Goal: Transaction & Acquisition: Purchase product/service

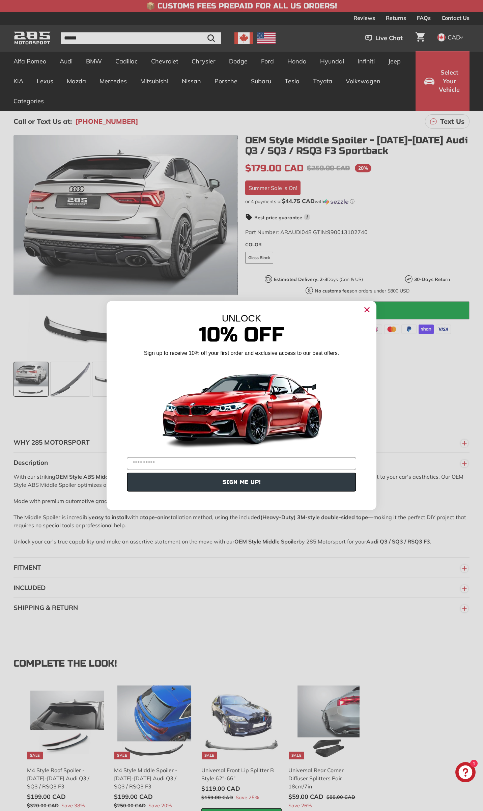
click at [367, 311] on circle "Close dialog" at bounding box center [367, 310] width 10 height 10
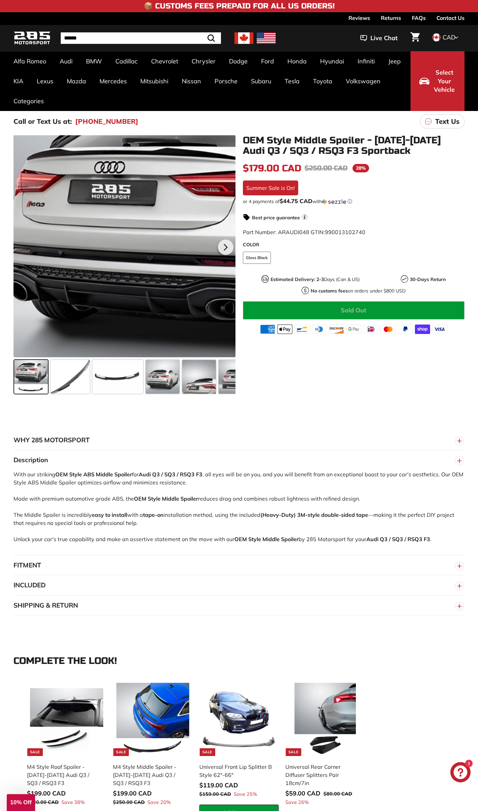
click at [42, 210] on div at bounding box center [124, 246] width 222 height 222
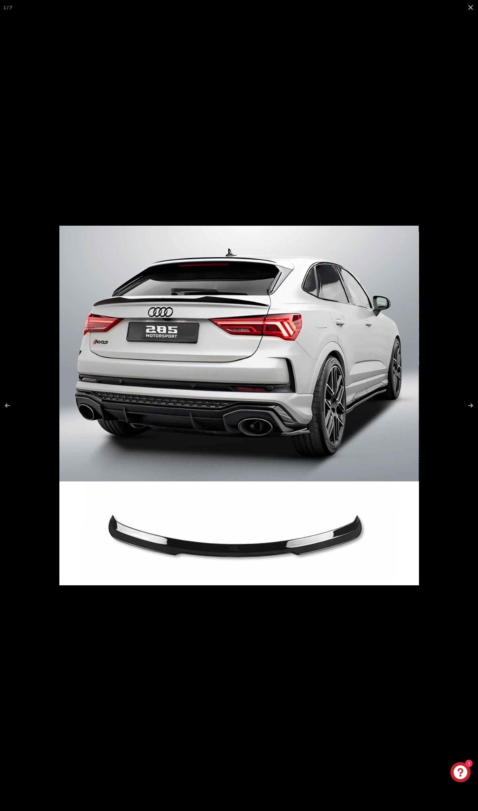
click at [98, 343] on img at bounding box center [239, 406] width 360 height 360
click at [472, 405] on button at bounding box center [467, 406] width 24 height 34
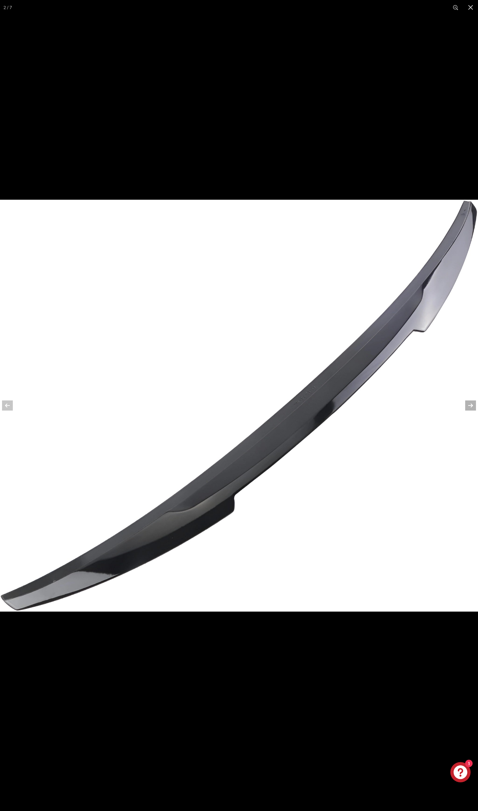
click at [472, 405] on button at bounding box center [467, 406] width 24 height 34
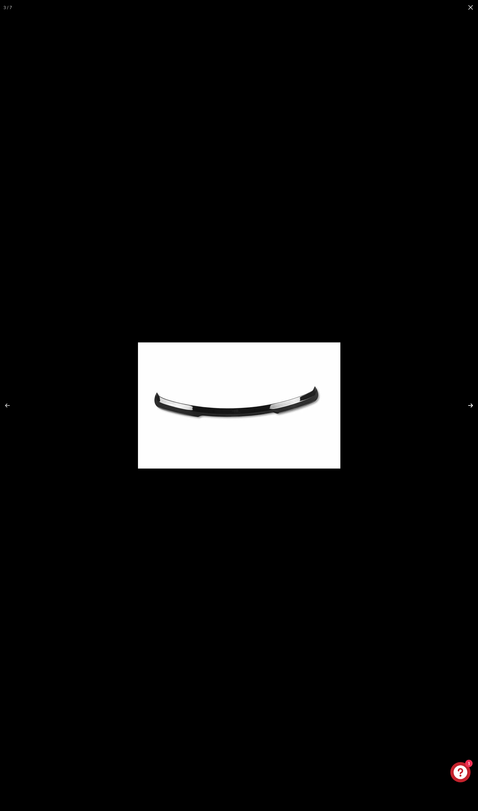
click at [472, 405] on button at bounding box center [467, 406] width 24 height 34
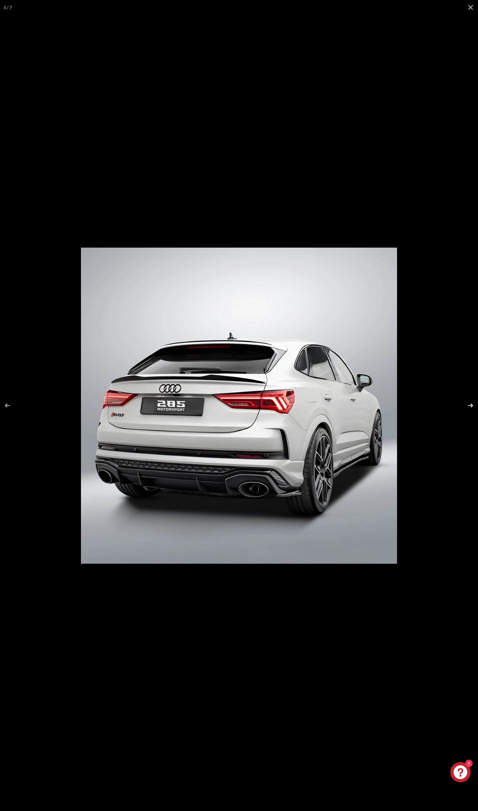
click at [472, 405] on button at bounding box center [467, 406] width 24 height 34
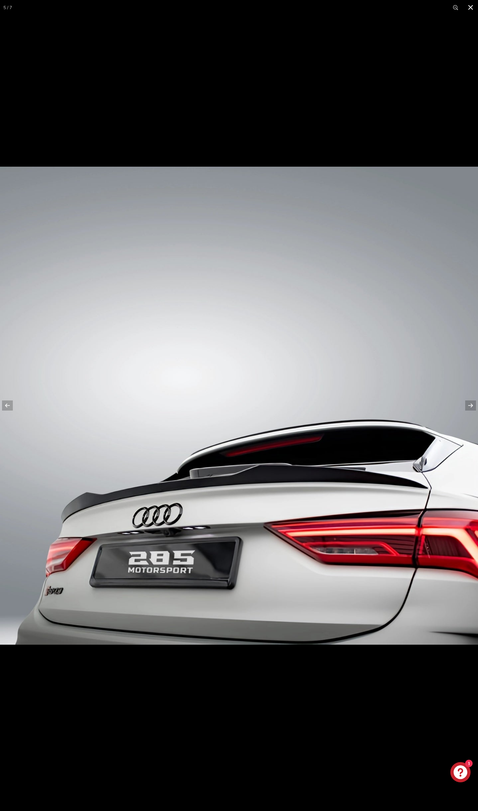
click at [471, 6] on button at bounding box center [470, 7] width 15 height 15
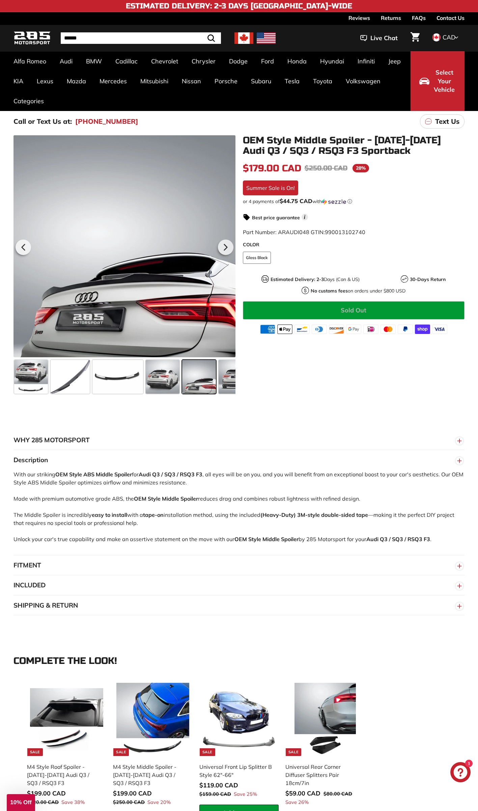
click at [199, 381] on span at bounding box center [199, 377] width 34 height 34
click at [74, 384] on span at bounding box center [70, 377] width 39 height 34
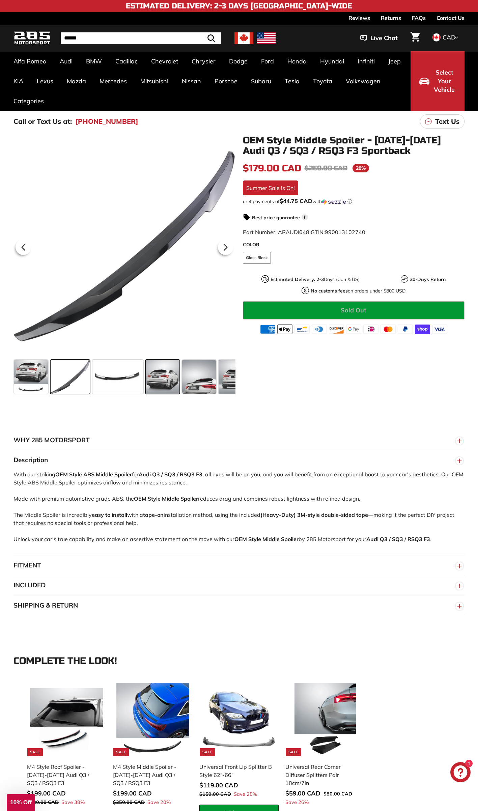
click at [164, 377] on span at bounding box center [163, 377] width 34 height 34
